Goal: Task Accomplishment & Management: Manage account settings

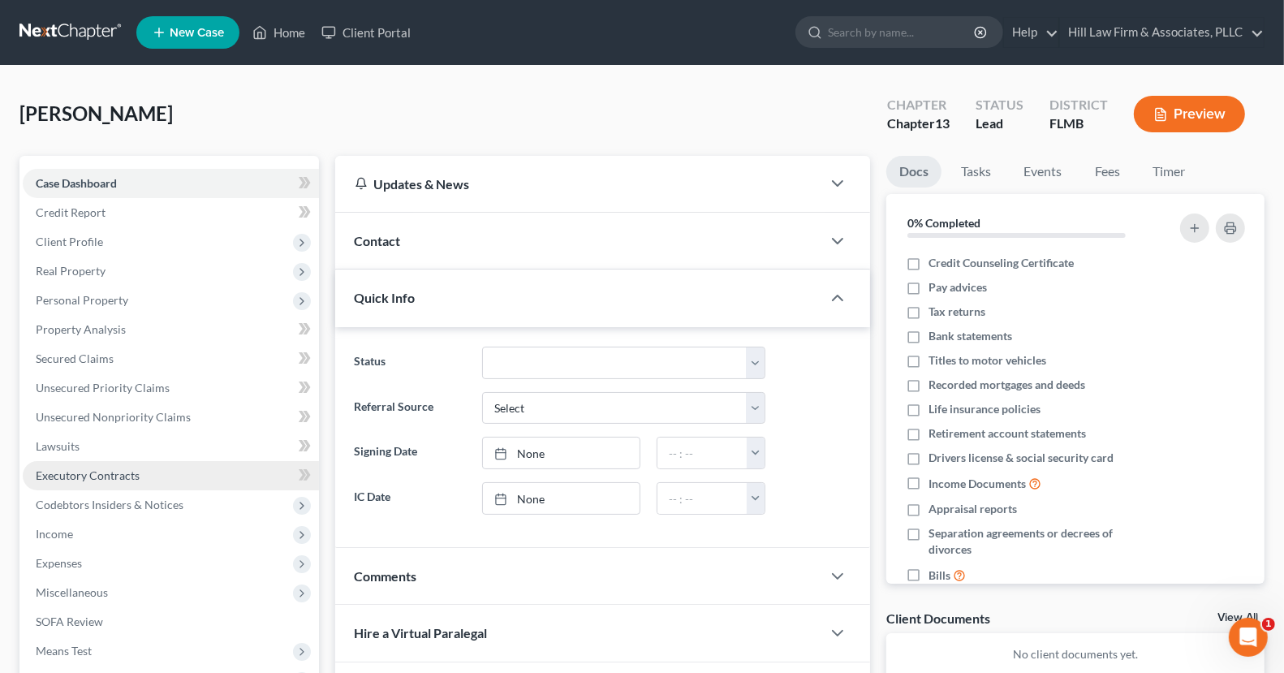
scroll to position [217, 0]
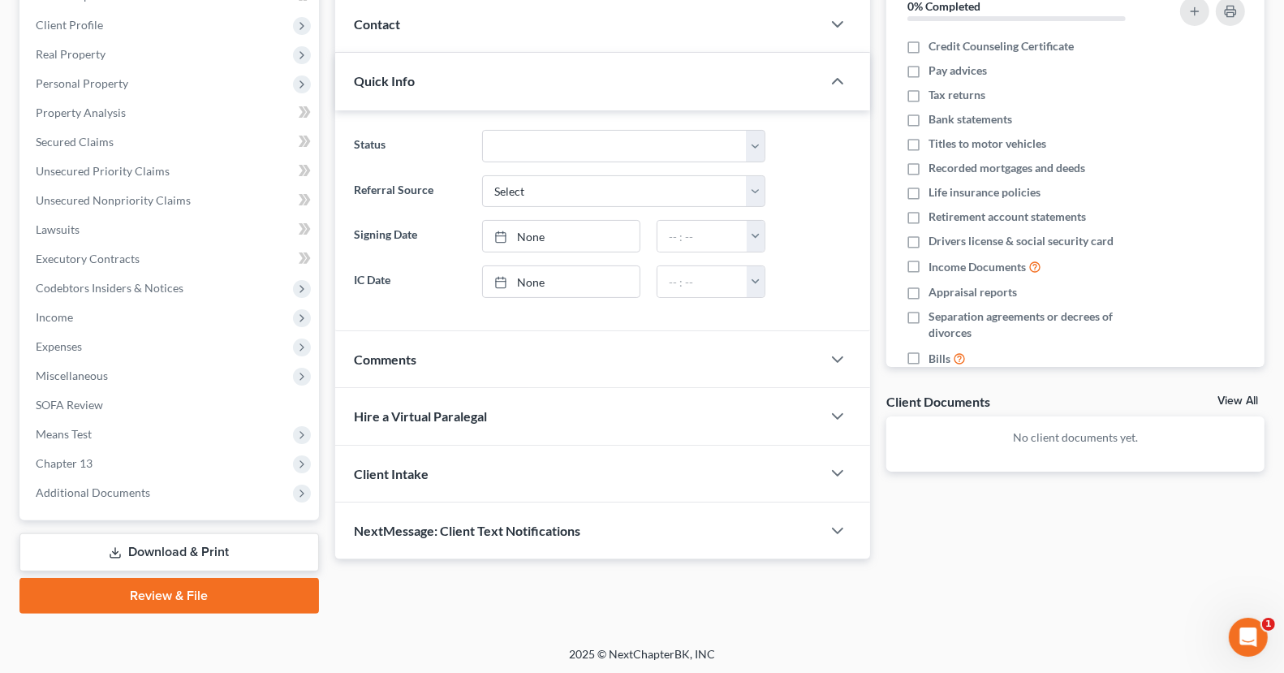
click at [195, 593] on link "Review & File" at bounding box center [168, 596] width 299 height 36
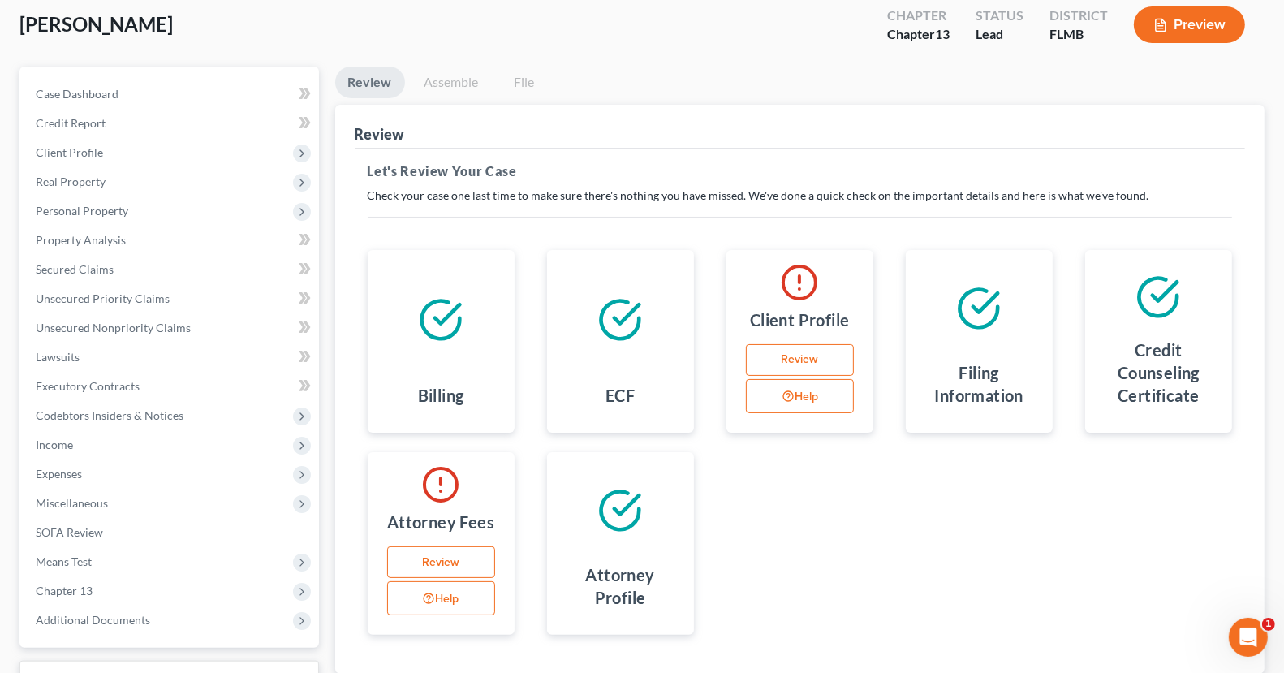
scroll to position [217, 0]
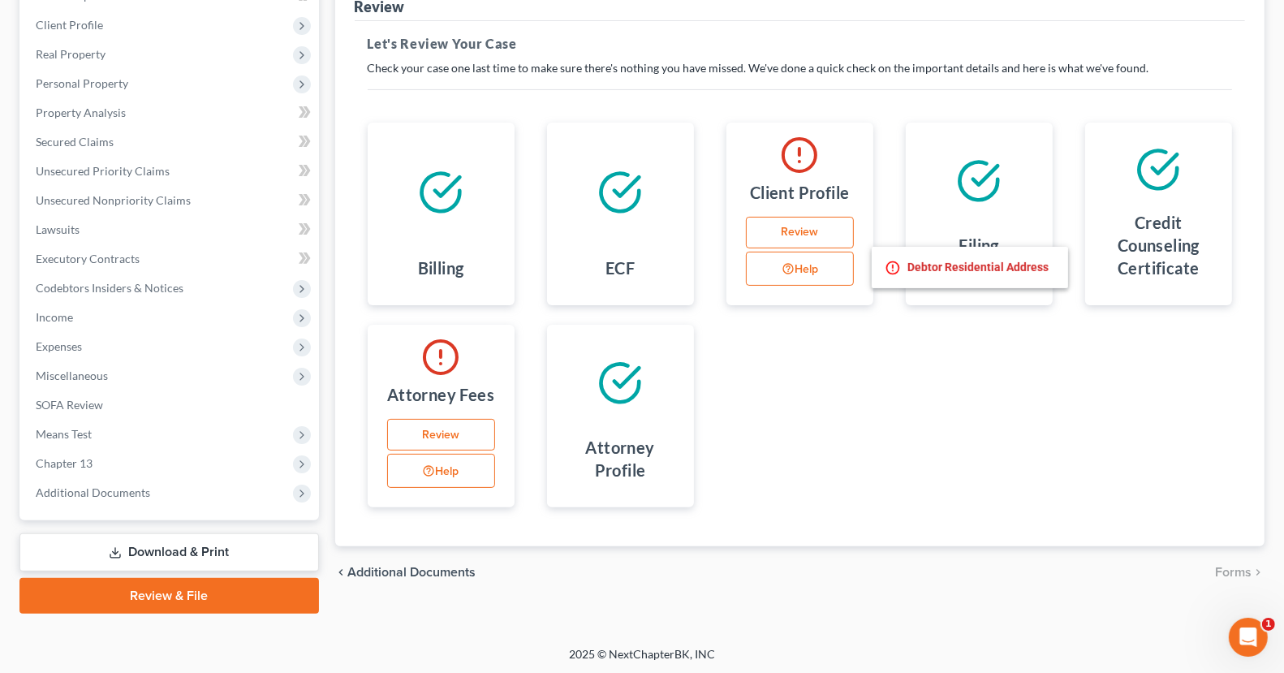
click at [816, 262] on button "Help" at bounding box center [800, 269] width 108 height 34
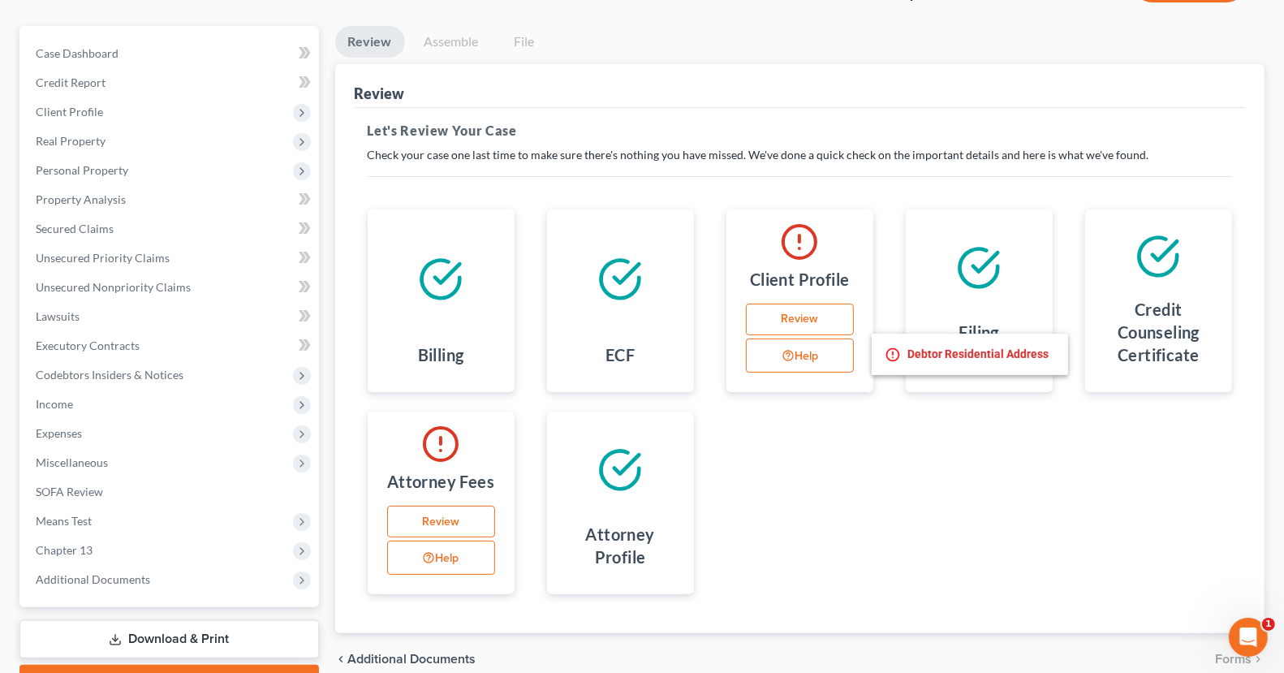
scroll to position [88, 0]
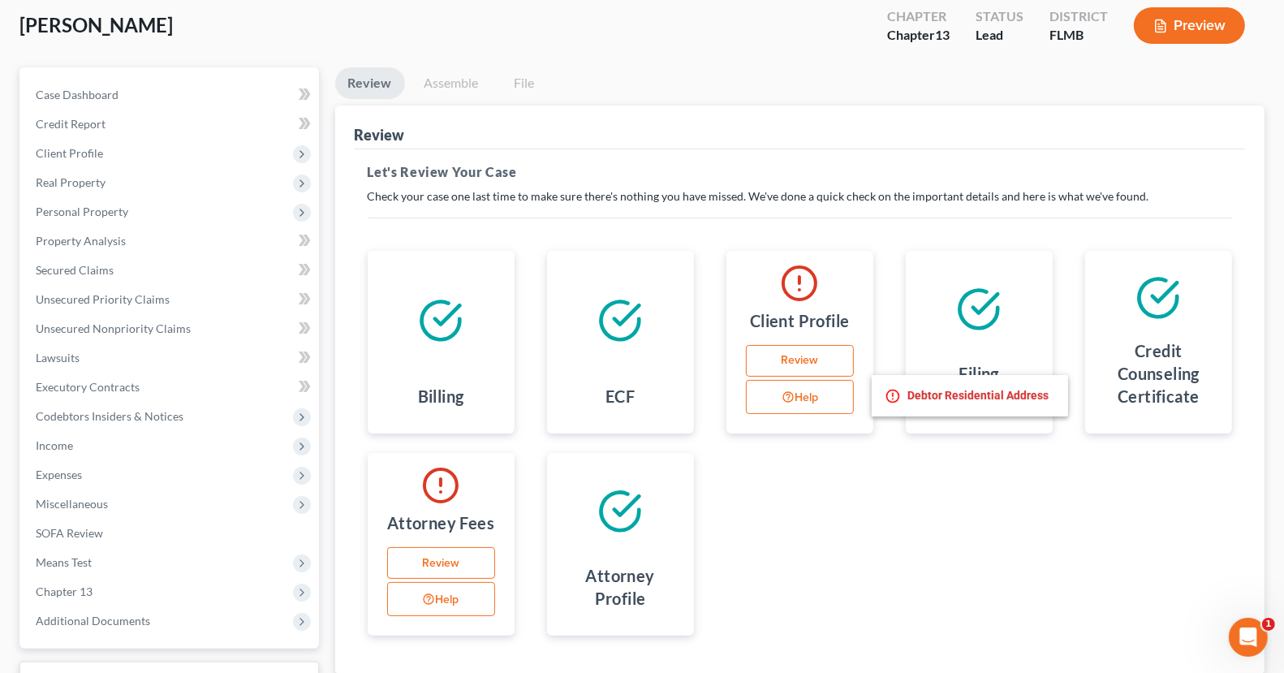
click at [858, 488] on div "Billing ECF Client Profile Review Help Filing Information Credit Counseling Cer…" at bounding box center [799, 443] width 897 height 424
click at [470, 102] on li "Assemble" at bounding box center [451, 86] width 80 height 38
click at [462, 88] on link "Assemble" at bounding box center [451, 83] width 80 height 32
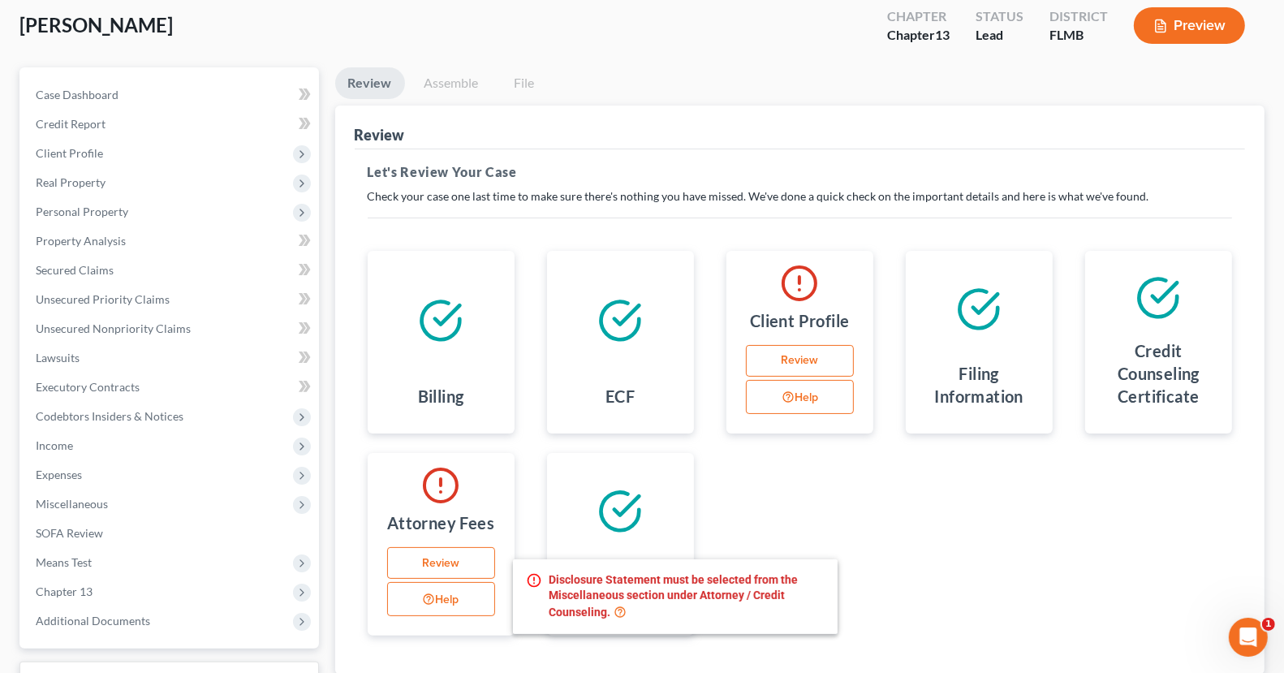
click at [452, 597] on button "Help" at bounding box center [441, 599] width 108 height 34
click at [1026, 551] on div "Billing ECF Client Profile Review Help Filing Information Credit Counseling Cer…" at bounding box center [799, 443] width 897 height 424
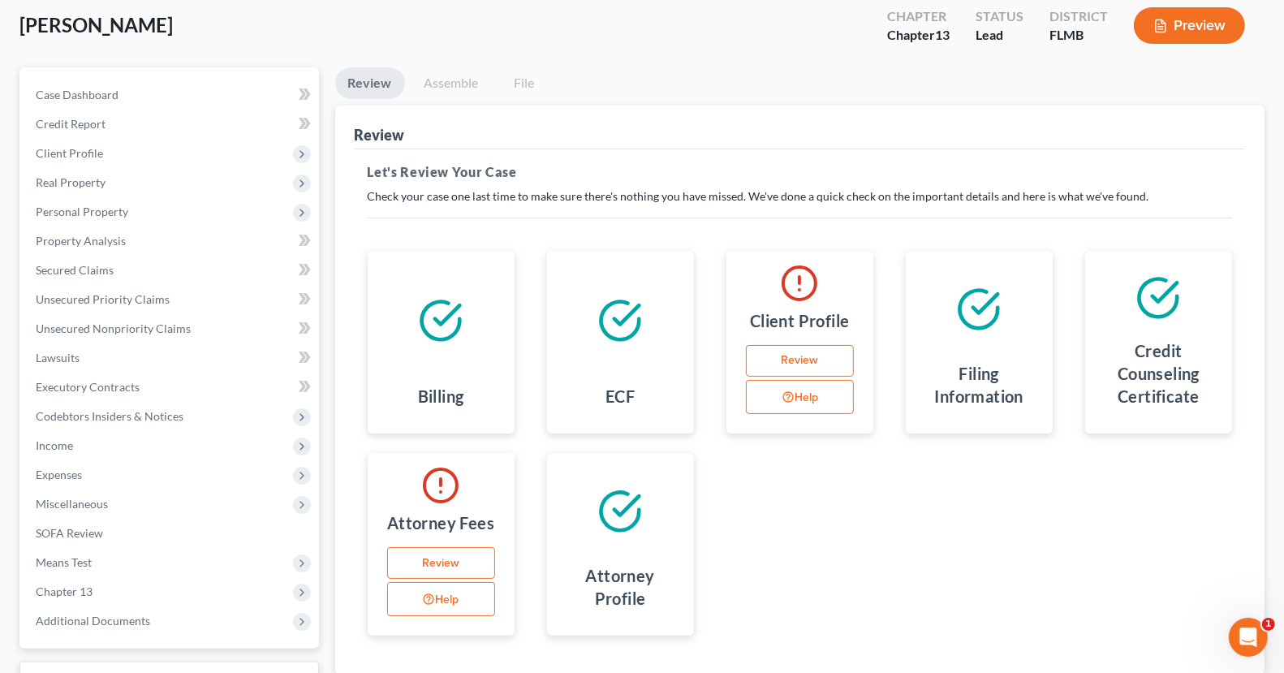
scroll to position [0, 0]
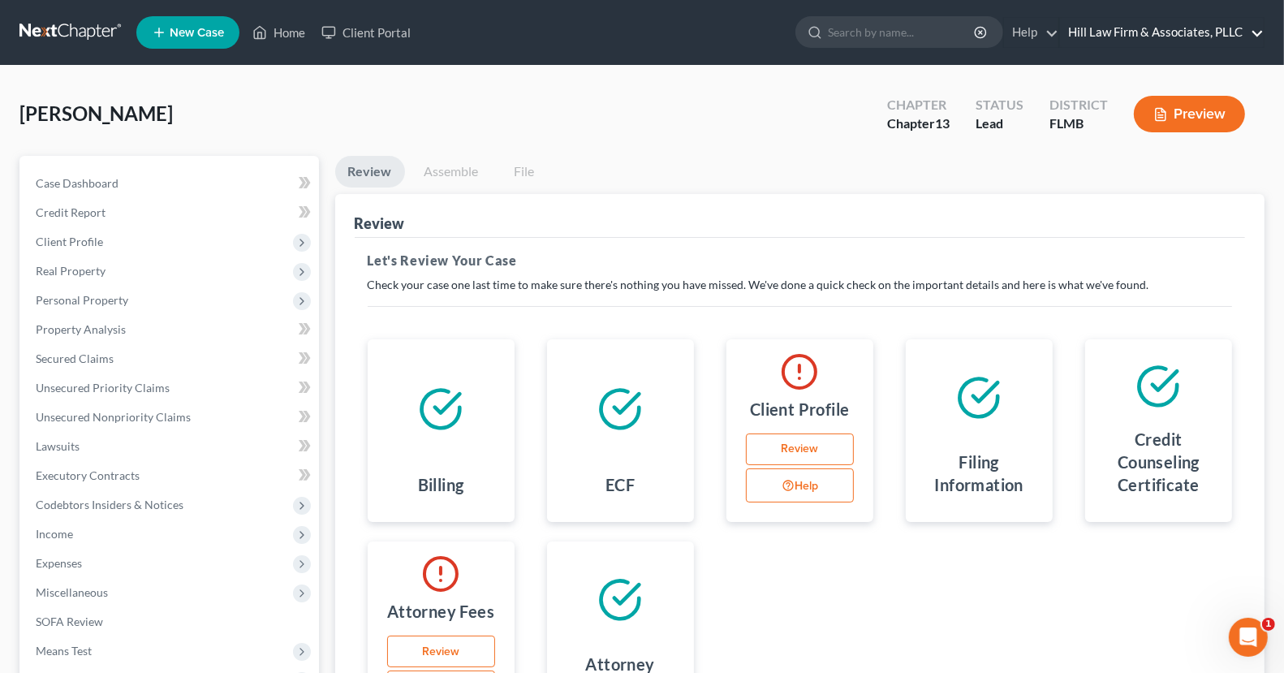
click at [1138, 30] on link "Hill Law Firm & Associates, PLLC" at bounding box center [1162, 32] width 204 height 29
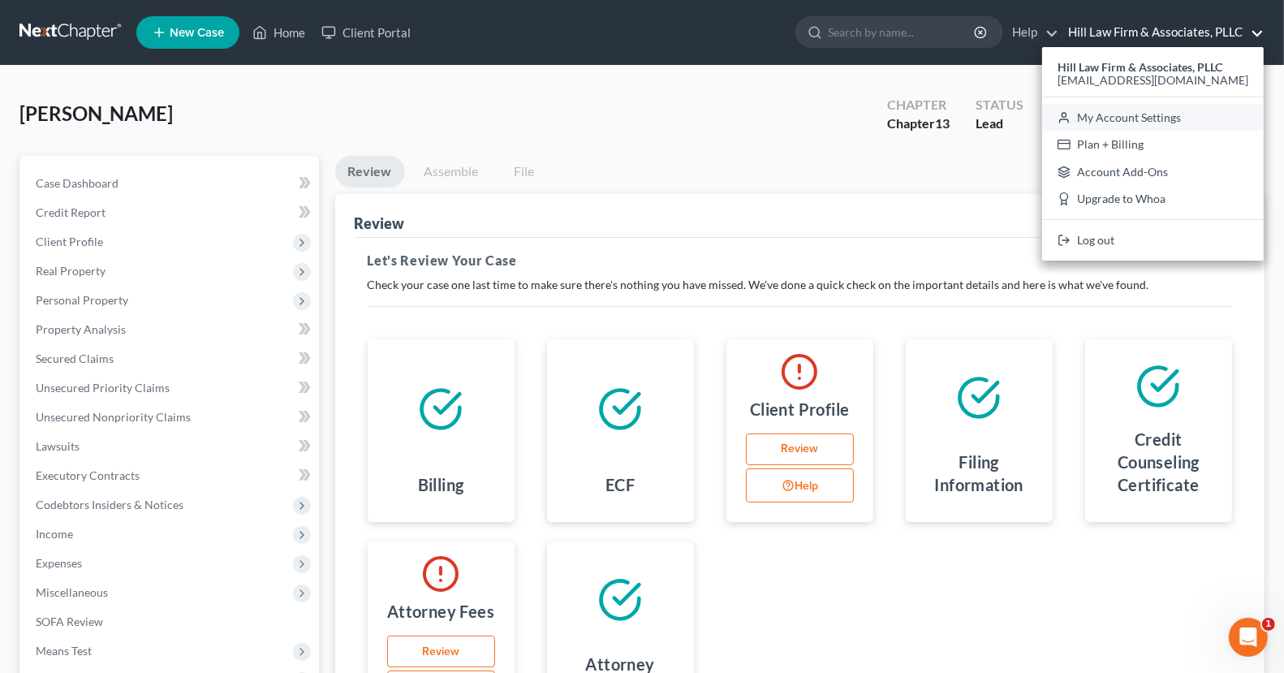
click at [1115, 118] on link "My Account Settings" at bounding box center [1153, 118] width 222 height 28
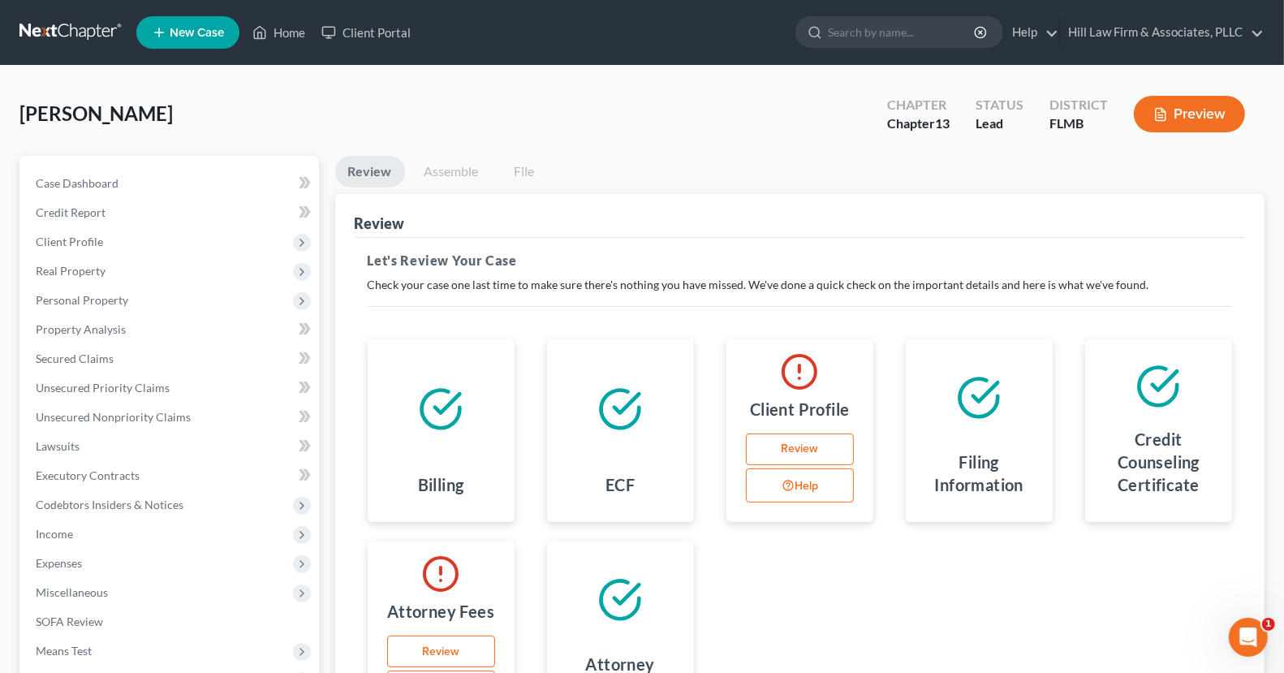
select select "24"
select select "9"
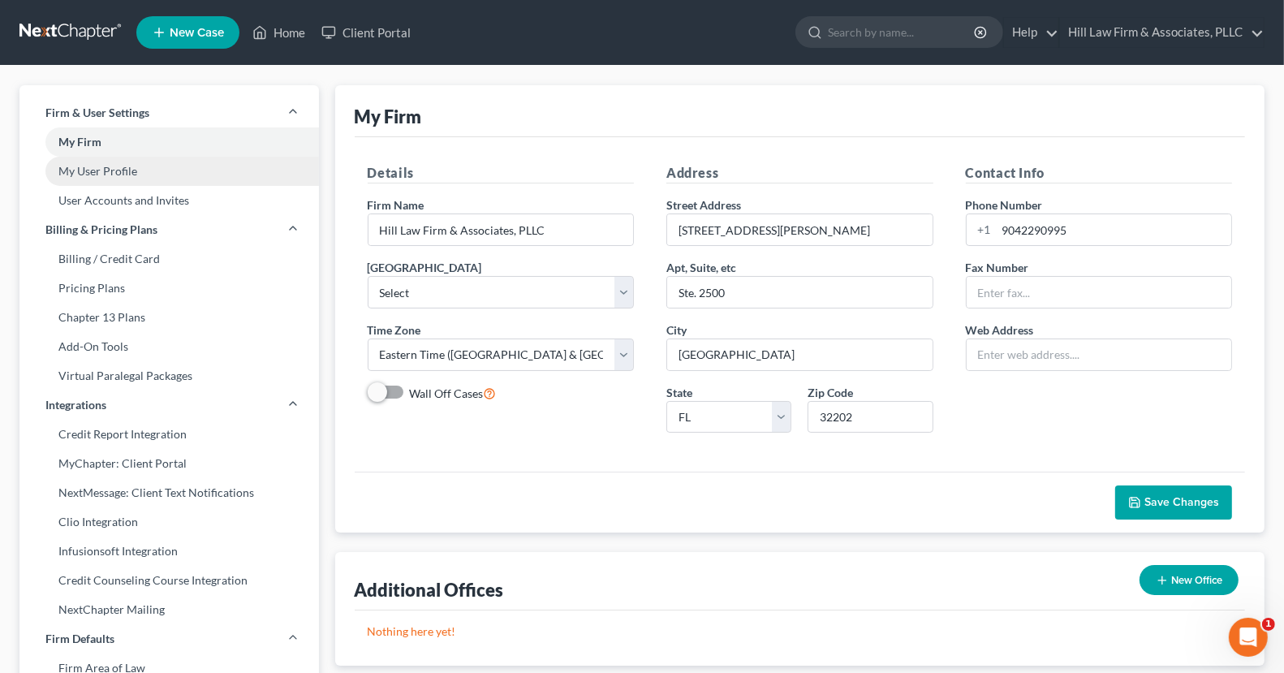
click at [138, 173] on link "My User Profile" at bounding box center [168, 171] width 299 height 29
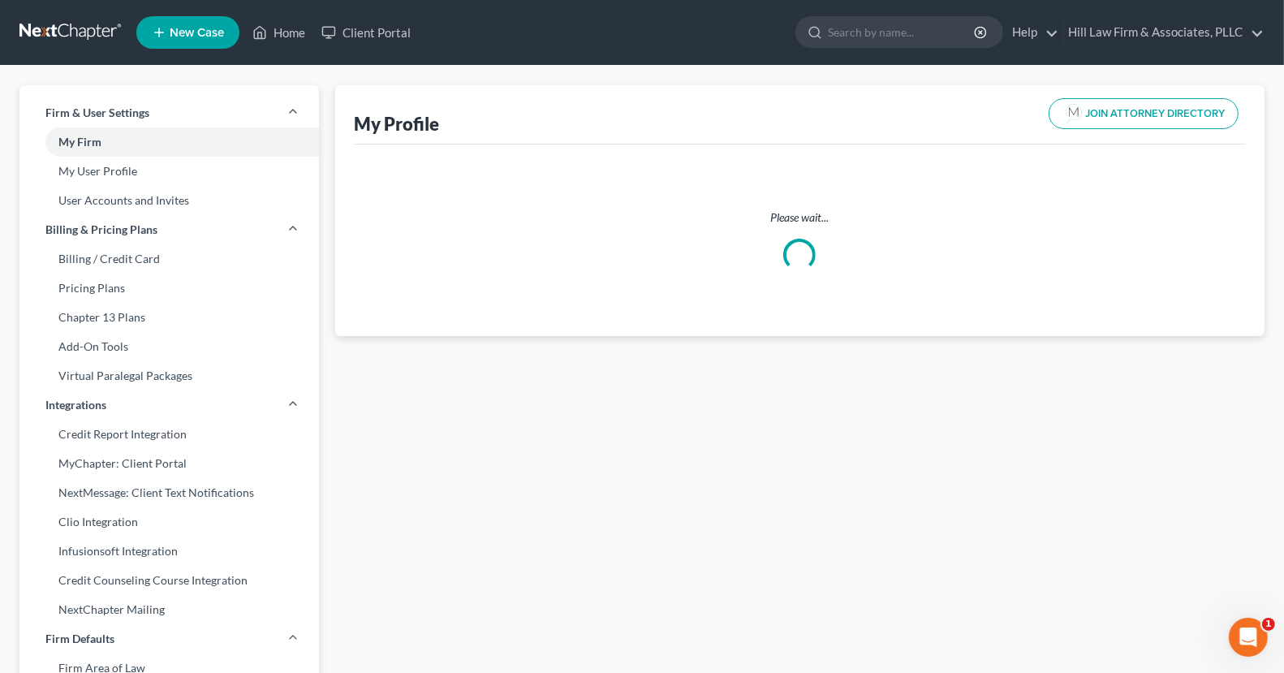
select select "9"
select select "15"
select select "attorney"
select select "0"
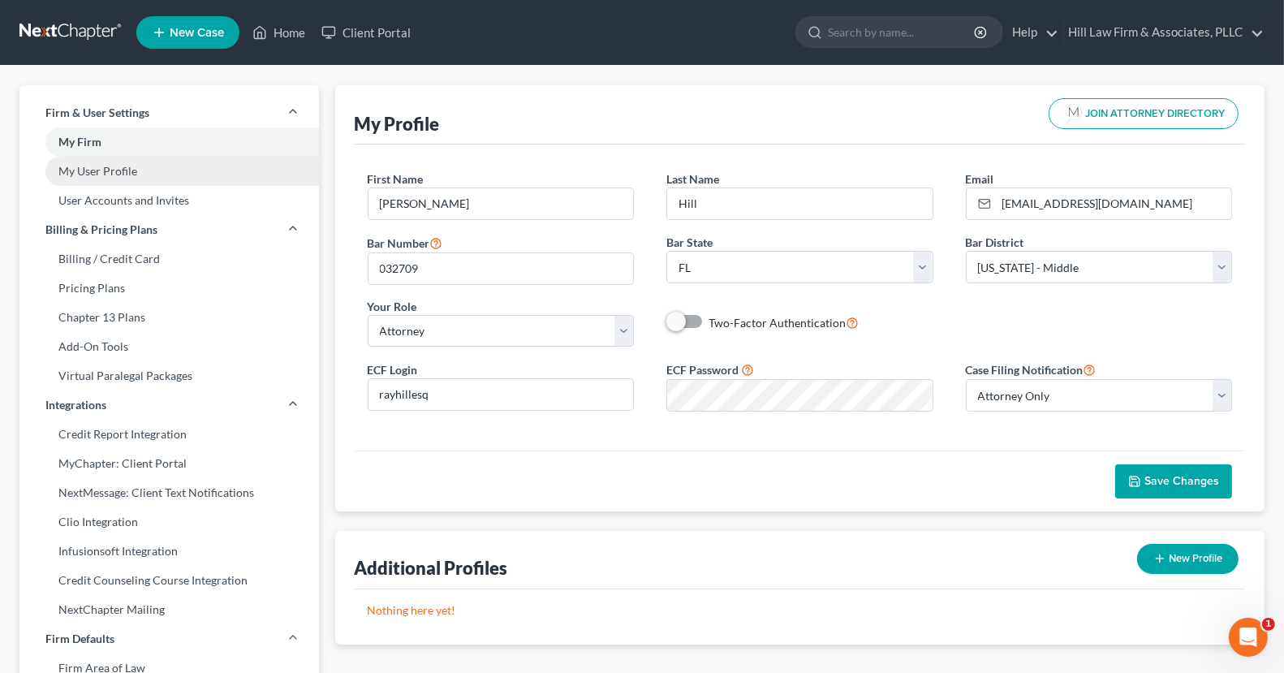
click at [157, 166] on link "My User Profile" at bounding box center [168, 171] width 299 height 29
